Goal: Navigation & Orientation: Find specific page/section

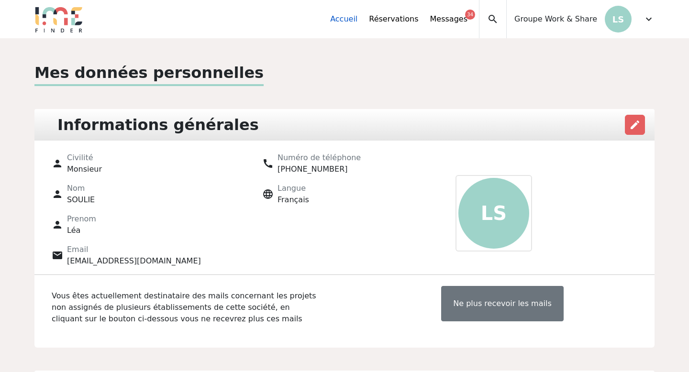
click at [355, 20] on link "Accueil" at bounding box center [343, 18] width 27 height 11
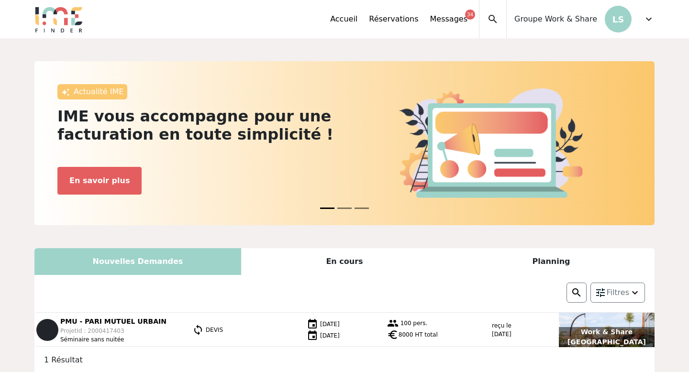
click at [649, 20] on span "expand_more" at bounding box center [648, 18] width 11 height 11
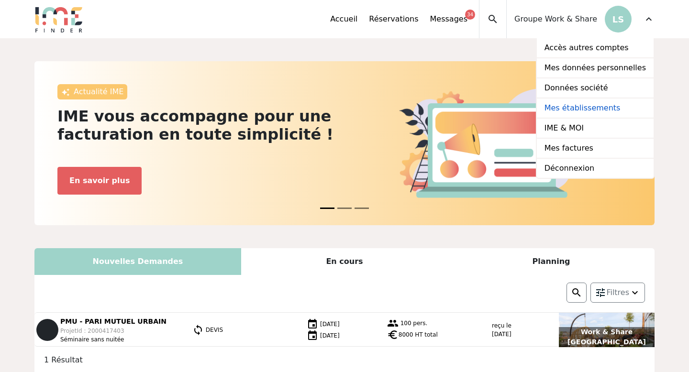
click at [586, 109] on link "Mes établissements" at bounding box center [594, 108] width 117 height 20
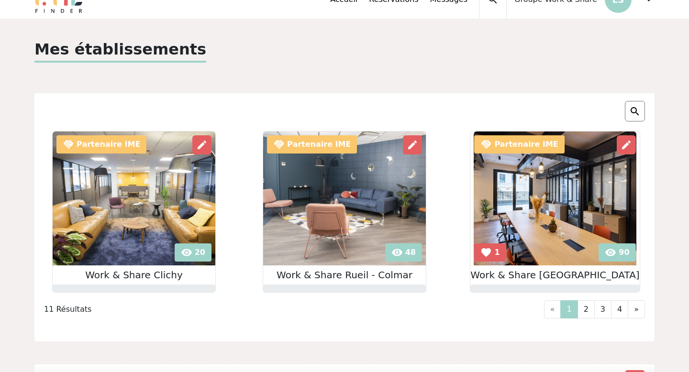
scroll to position [19, 0]
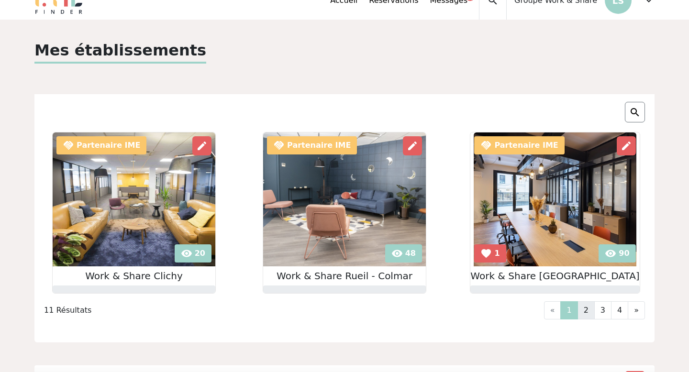
click at [588, 307] on link "2" at bounding box center [585, 310] width 17 height 18
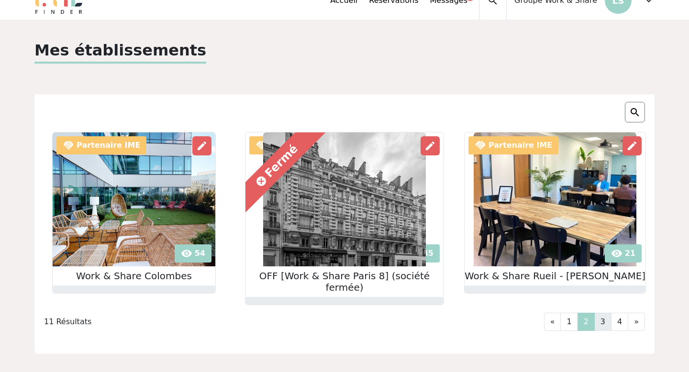
click at [604, 313] on link "3" at bounding box center [602, 322] width 17 height 18
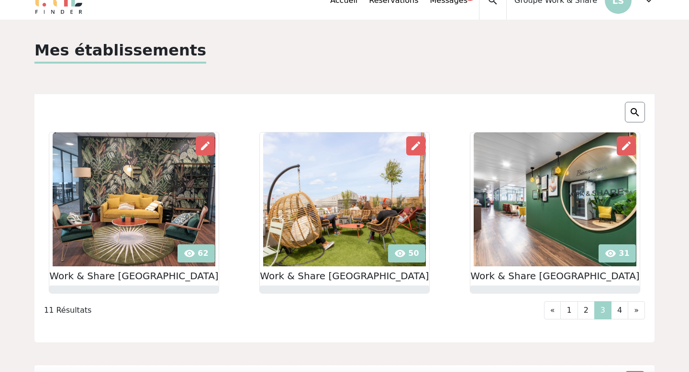
click at [126, 222] on img at bounding box center [134, 199] width 163 height 134
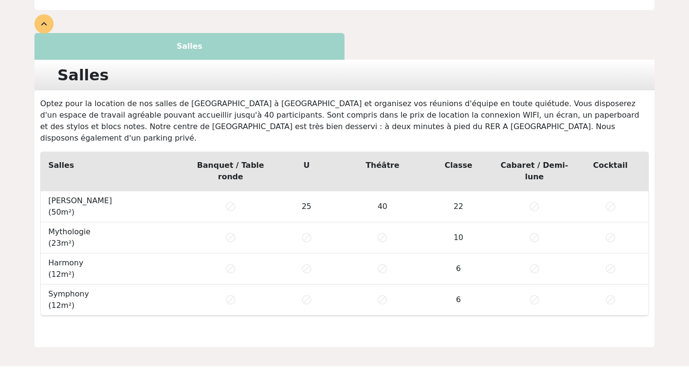
scroll to position [644, 0]
